Goal: Ask a question

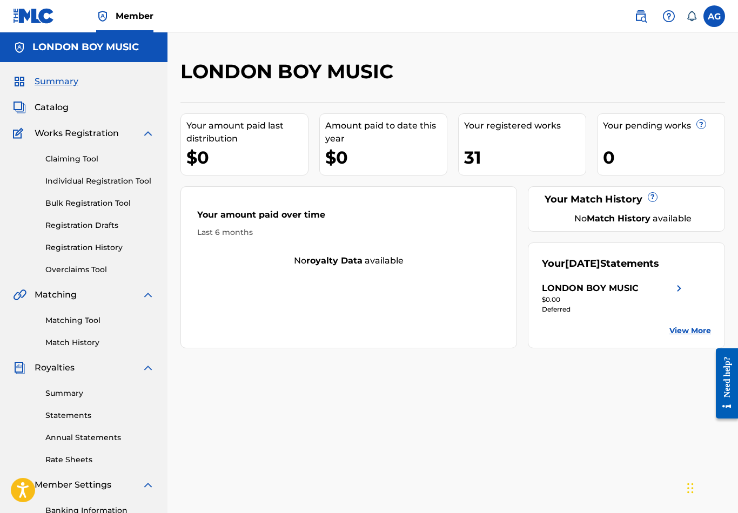
click at [678, 335] on link "View More" at bounding box center [690, 330] width 42 height 11
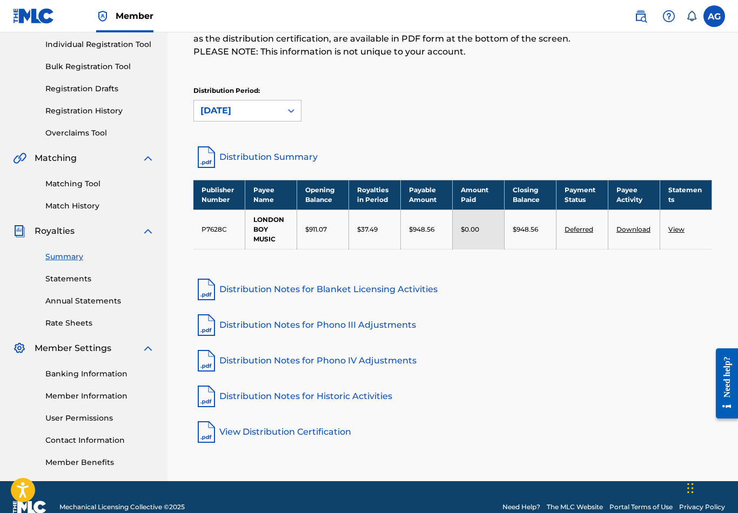
scroll to position [140, 0]
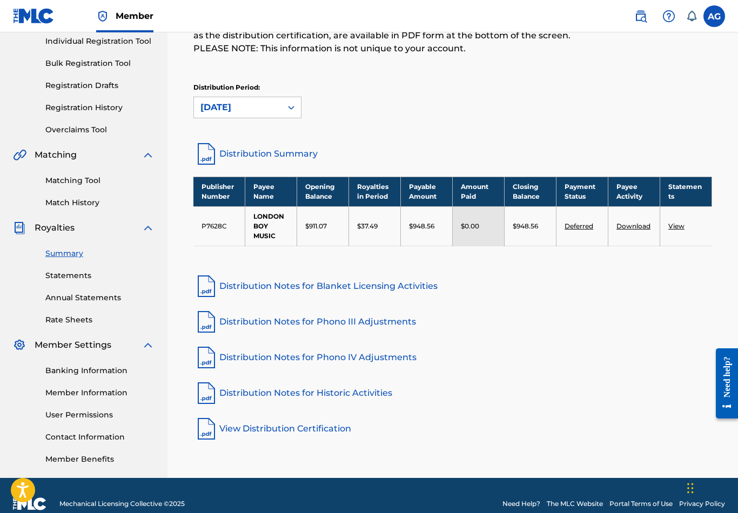
click at [321, 229] on p "$911.07" at bounding box center [316, 226] width 22 height 10
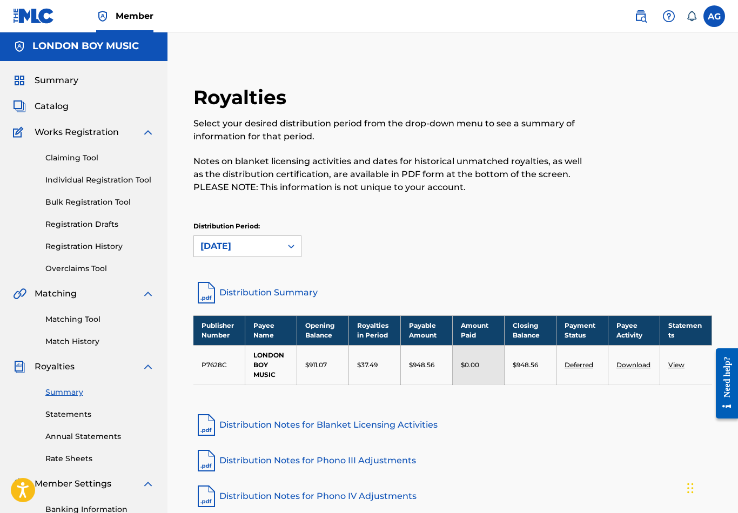
scroll to position [0, 0]
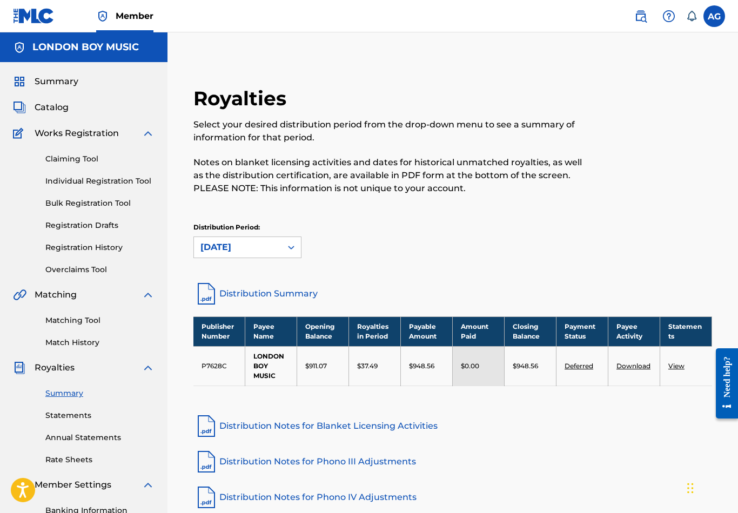
click at [582, 369] on link "Deferred" at bounding box center [578, 366] width 29 height 8
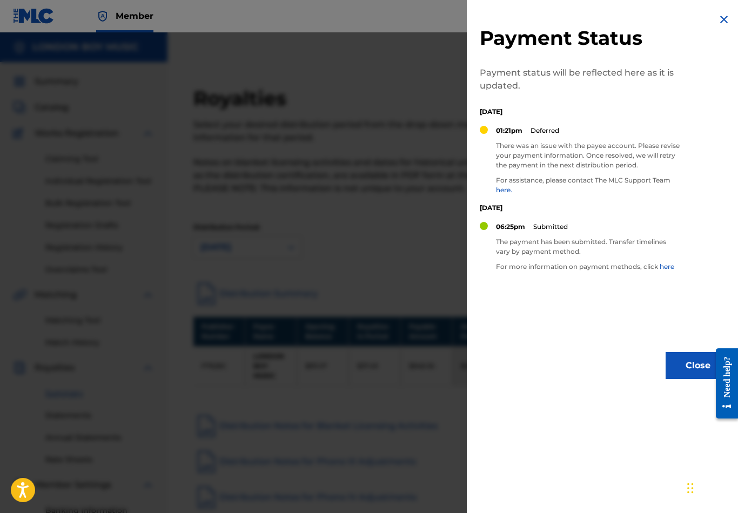
click at [508, 191] on link "here." at bounding box center [504, 190] width 16 height 8
click at [678, 359] on button "Close" at bounding box center [697, 365] width 65 height 27
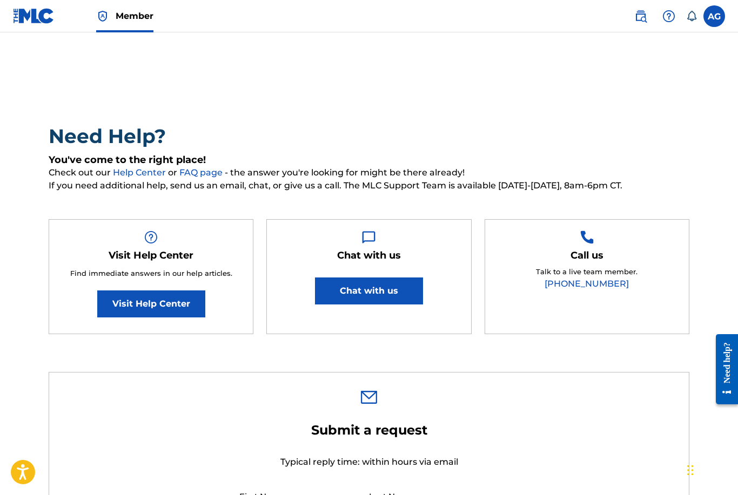
click at [131, 298] on link "Visit Help Center" at bounding box center [151, 304] width 108 height 27
click at [342, 285] on button "Chat with us" at bounding box center [369, 291] width 108 height 27
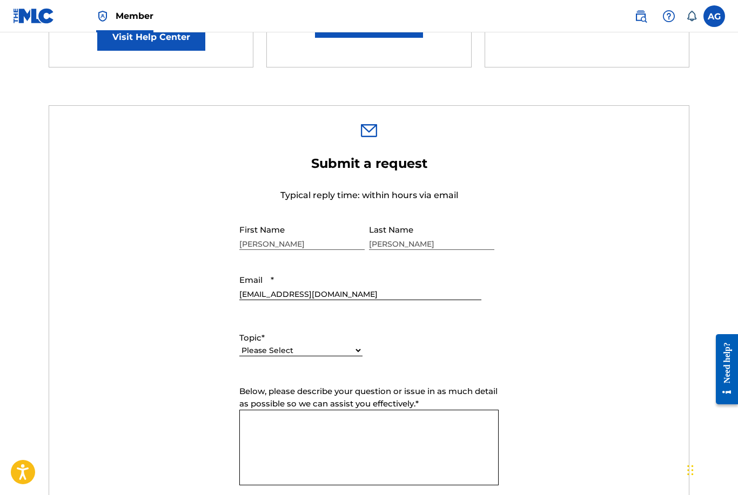
scroll to position [276, 0]
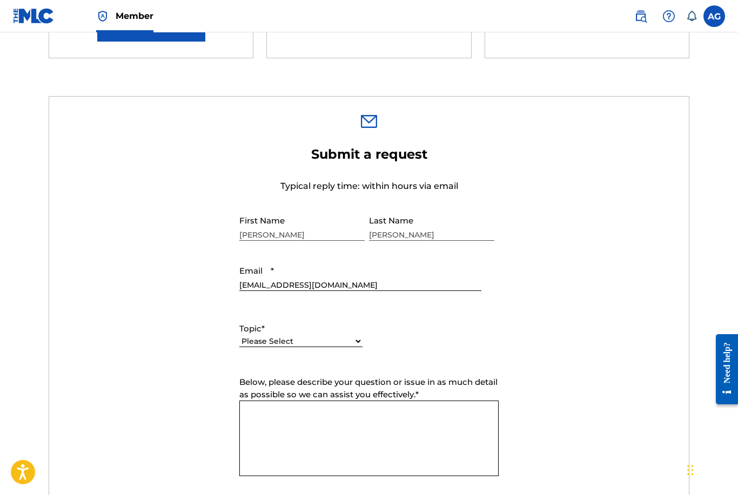
click at [336, 340] on select "Please Select I need help with my account I need help with managing my catalog …" at bounding box center [300, 341] width 123 height 11
select select "I need help with my account"
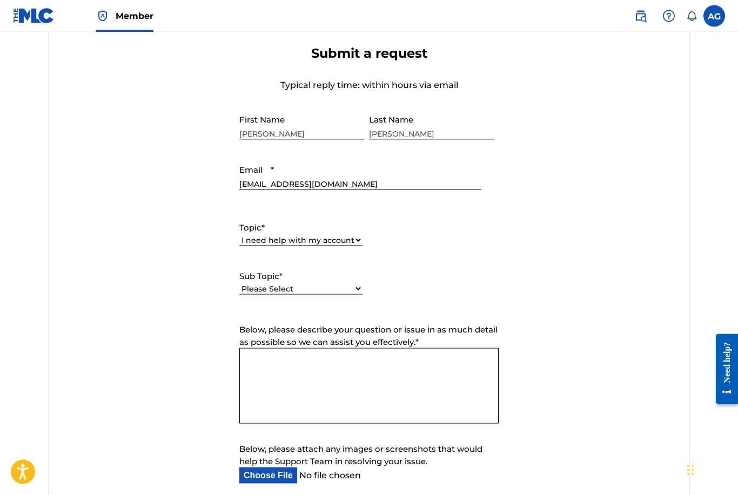
scroll to position [380, 0]
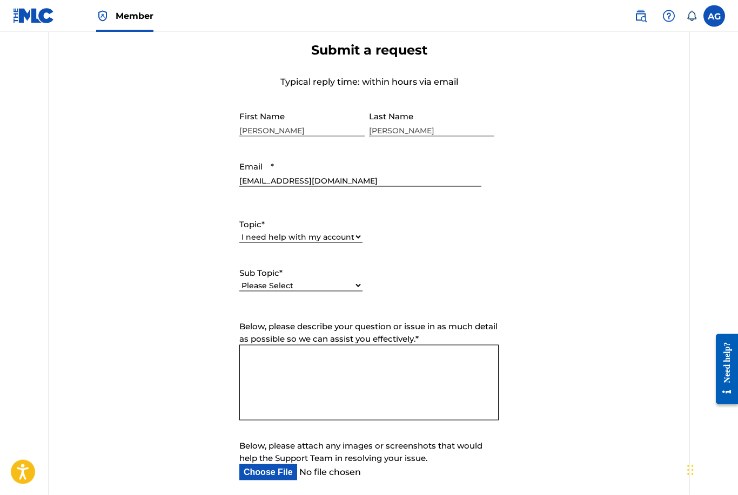
click at [259, 382] on textarea "Below, please describe your question or issue in as much detail as possible so …" at bounding box center [368, 383] width 259 height 76
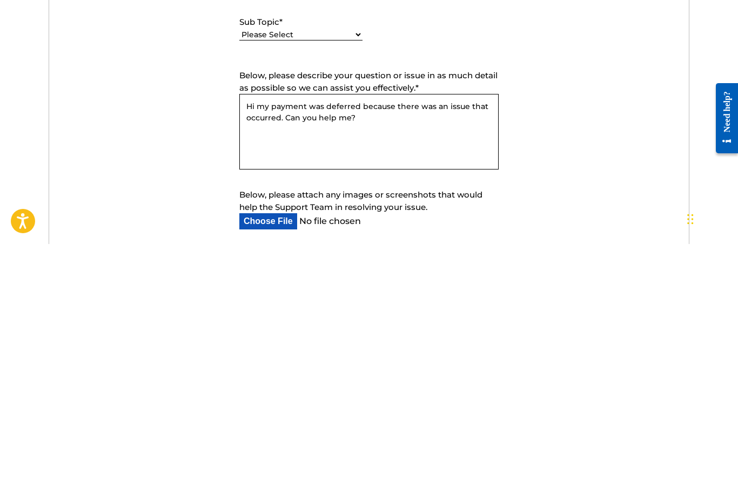
scroll to position [632, 0]
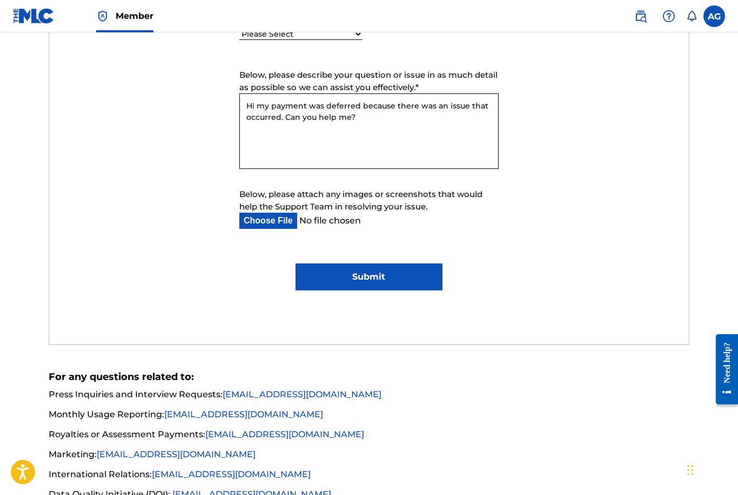
type textarea "Hi my payment was deferred because there was an issue that occurred. Can you he…"
click at [306, 279] on input "Submit" at bounding box center [368, 277] width 147 height 27
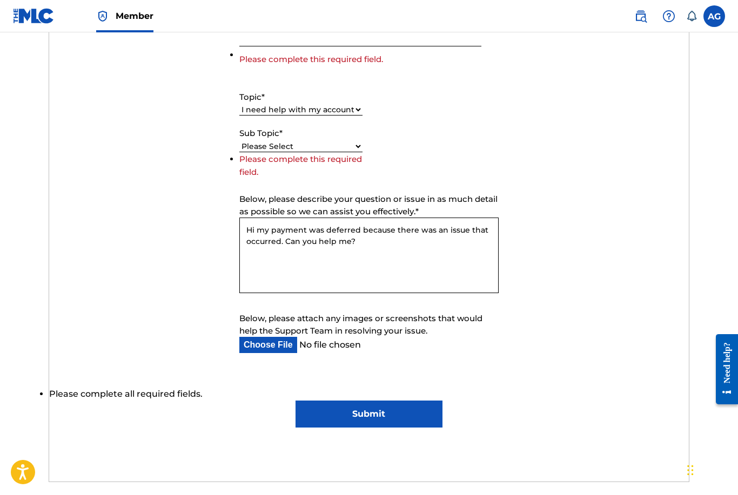
scroll to position [508, 0]
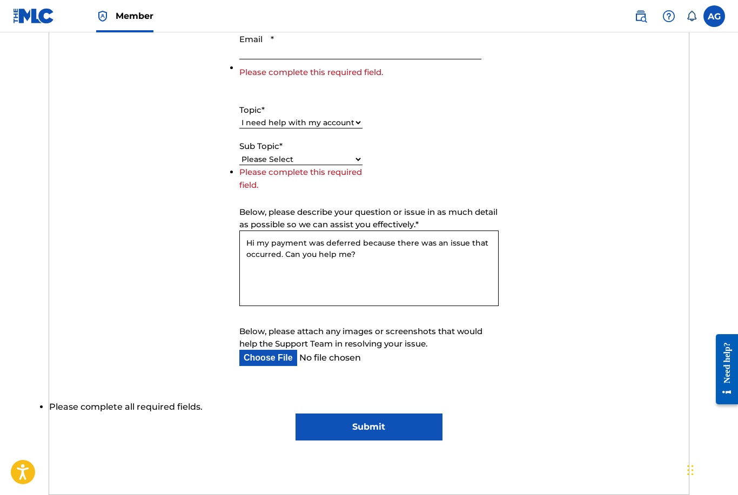
click at [351, 158] on select "Please Select I need help with my user account I can't log in to my user accoun…" at bounding box center [300, 159] width 123 height 11
select select "I need help with my user account"
click at [329, 432] on input "Submit" at bounding box center [368, 427] width 147 height 27
click at [321, 427] on input "Submit" at bounding box center [368, 427] width 147 height 27
click at [318, 425] on input "Submit" at bounding box center [368, 427] width 147 height 27
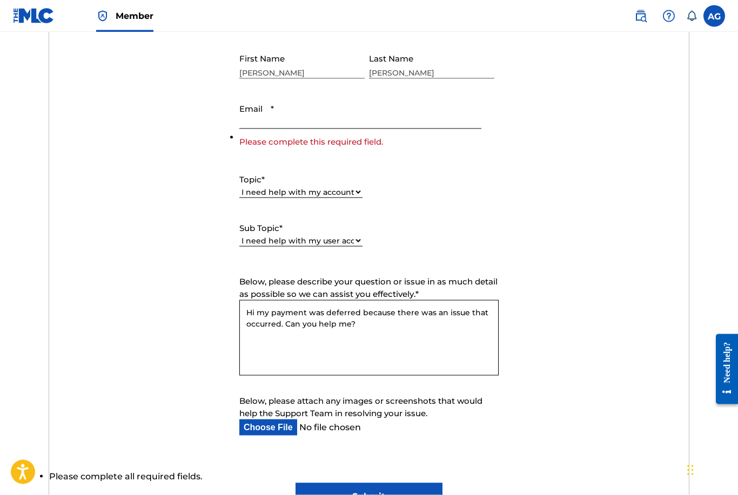
click at [264, 118] on input "Email *" at bounding box center [360, 113] width 242 height 31
type input "[EMAIL_ADDRESS][DOMAIN_NAME]"
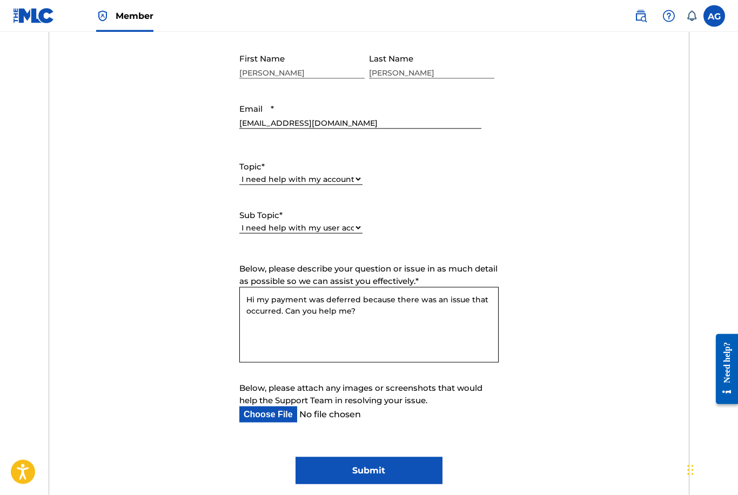
click at [338, 473] on input "Submit" at bounding box center [368, 470] width 147 height 27
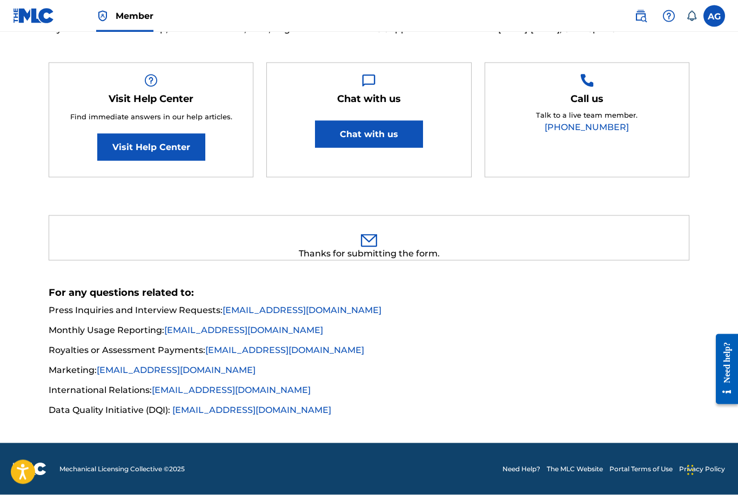
scroll to position [156, 0]
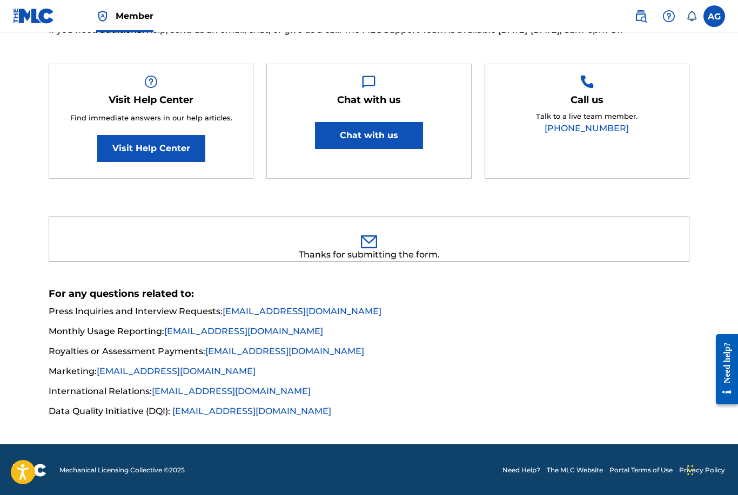
click at [132, 147] on link "Visit Help Center" at bounding box center [151, 148] width 108 height 27
